Goal: Information Seeking & Learning: Learn about a topic

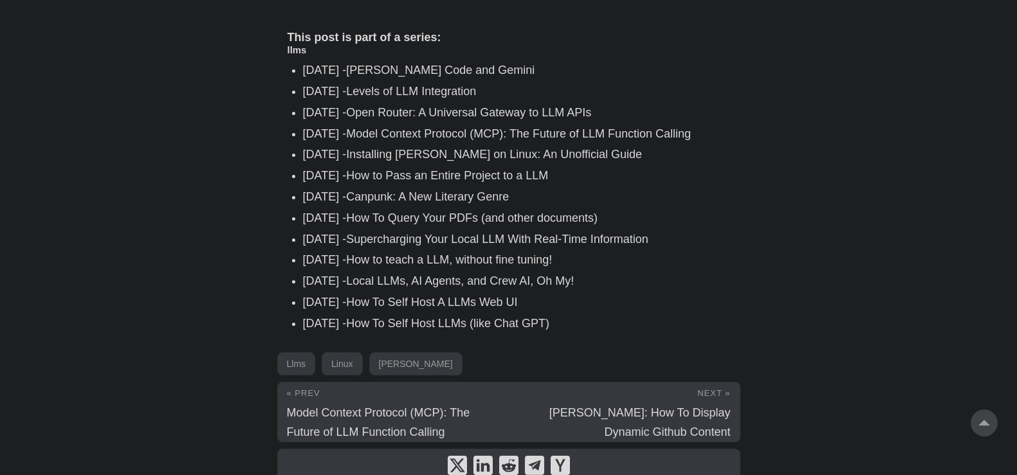
scroll to position [1955, 0]
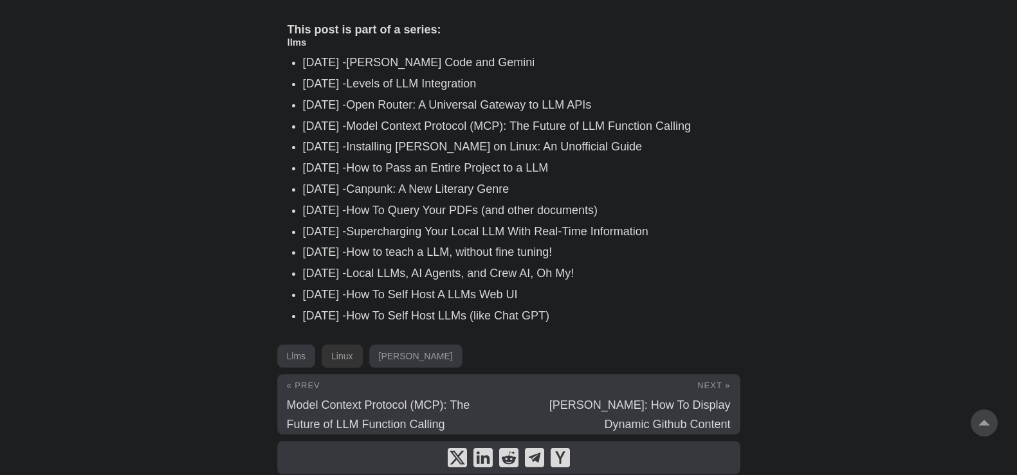
click at [361, 345] on link "Linux" at bounding box center [342, 356] width 41 height 23
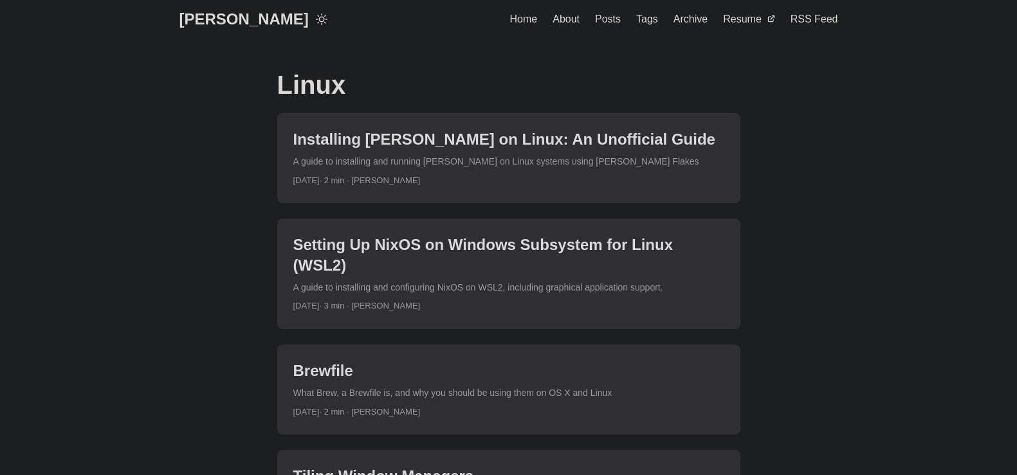
click at [577, 140] on link "post link to Installing Claude Desktop on Linux: An Unofficial Guide" at bounding box center [509, 158] width 462 height 89
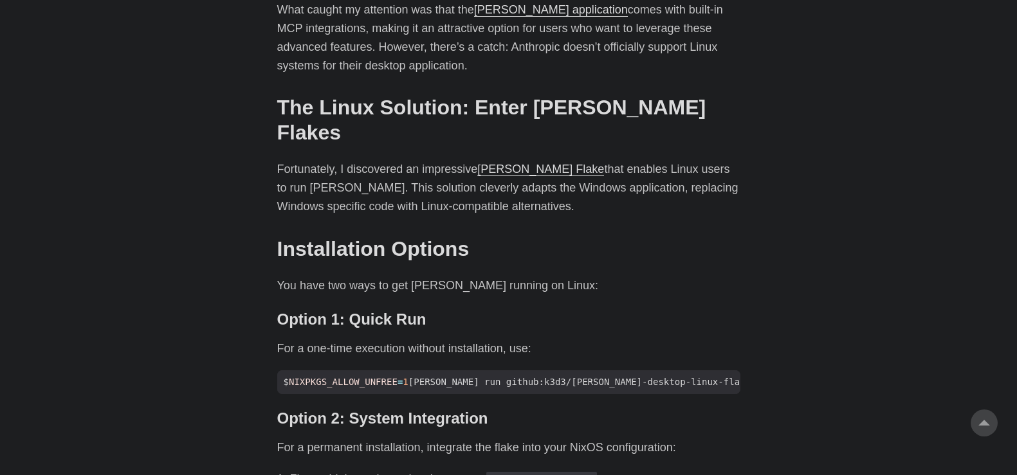
scroll to position [761, 0]
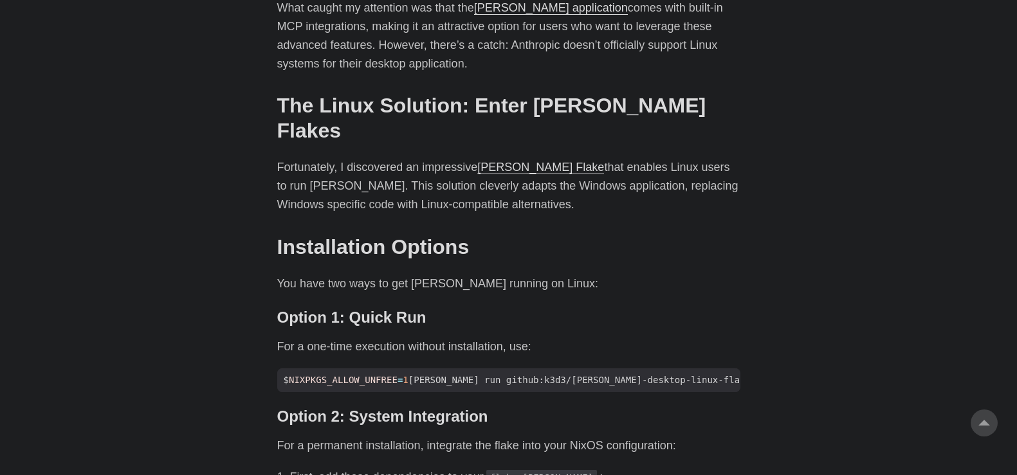
click at [159, 328] on body "Greg Hilston Home About Posts Tags Archive Resume" at bounding box center [508, 484] width 1017 height 2491
